Goal: Ask a question

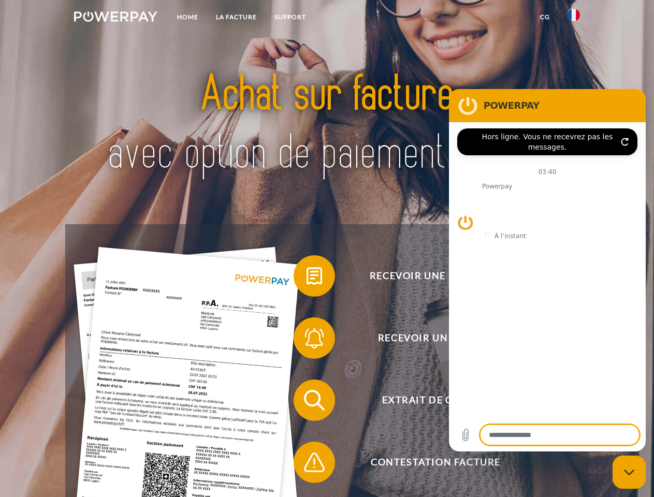
click at [115, 18] on img at bounding box center [115, 16] width 83 height 10
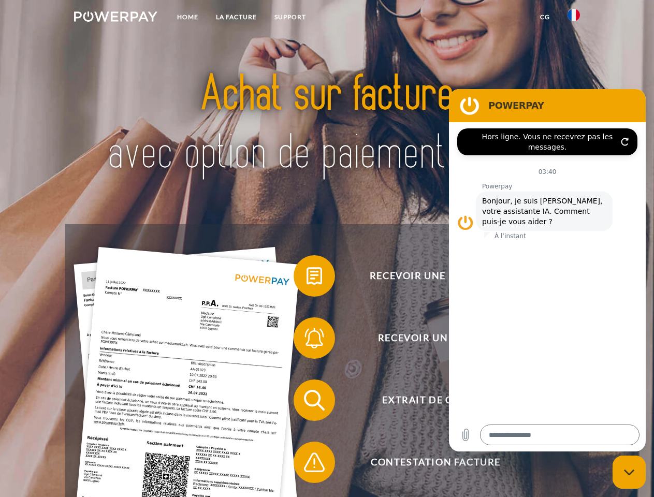
click at [574, 18] on img at bounding box center [574, 15] width 12 height 12
click at [545, 17] on link "CG" at bounding box center [544, 17] width 27 height 19
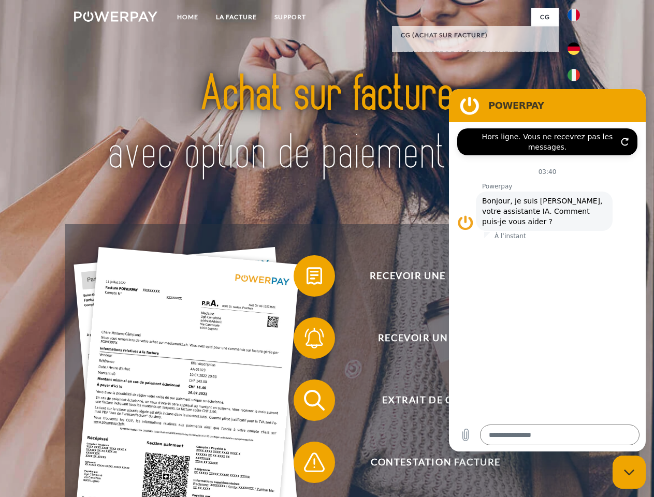
click at [307, 278] on span at bounding box center [299, 276] width 52 height 52
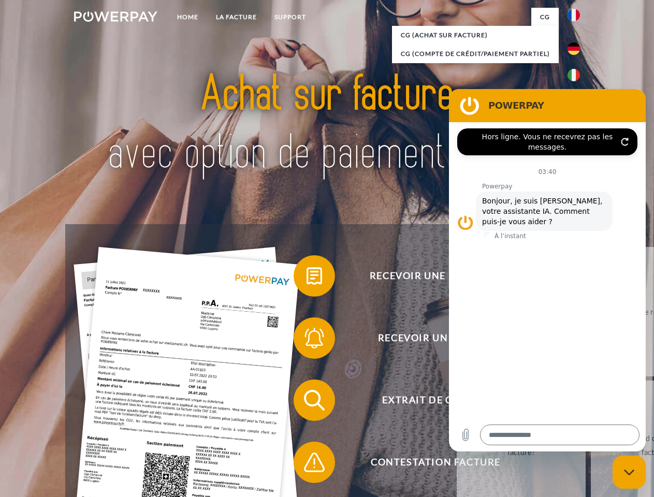
click at [307, 340] on span at bounding box center [299, 338] width 52 height 52
click at [591, 402] on link "Jusqu'à quand dois-je payer ma facture?" at bounding box center [655, 445] width 129 height 129
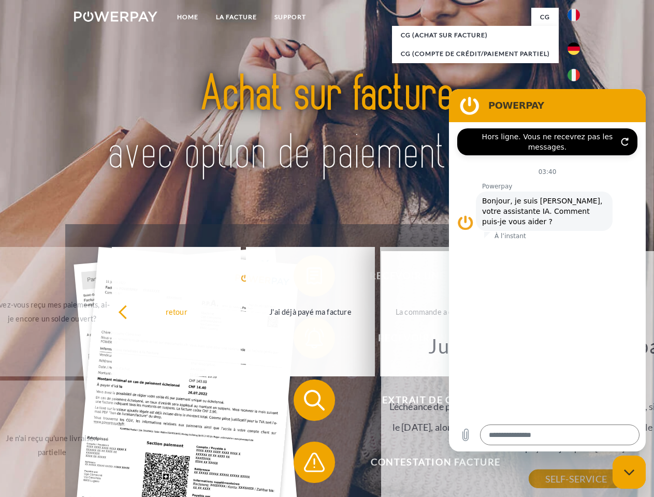
click at [307, 465] on span at bounding box center [299, 463] width 52 height 52
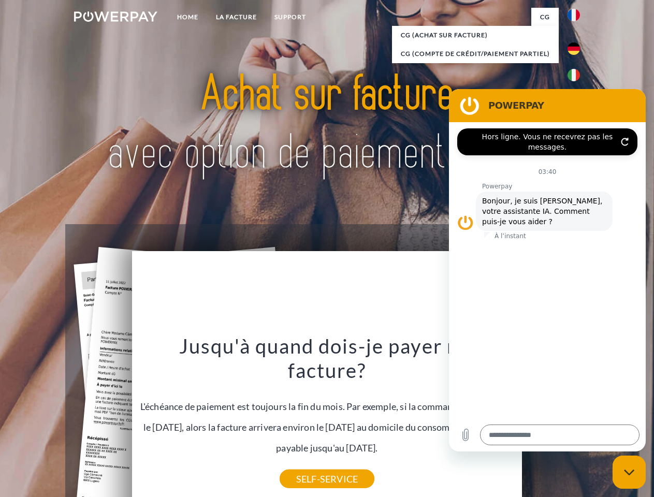
click at [629, 472] on icon "Fermer la fenêtre de messagerie" at bounding box center [629, 472] width 11 height 7
type textarea "*"
